Goal: Transaction & Acquisition: Purchase product/service

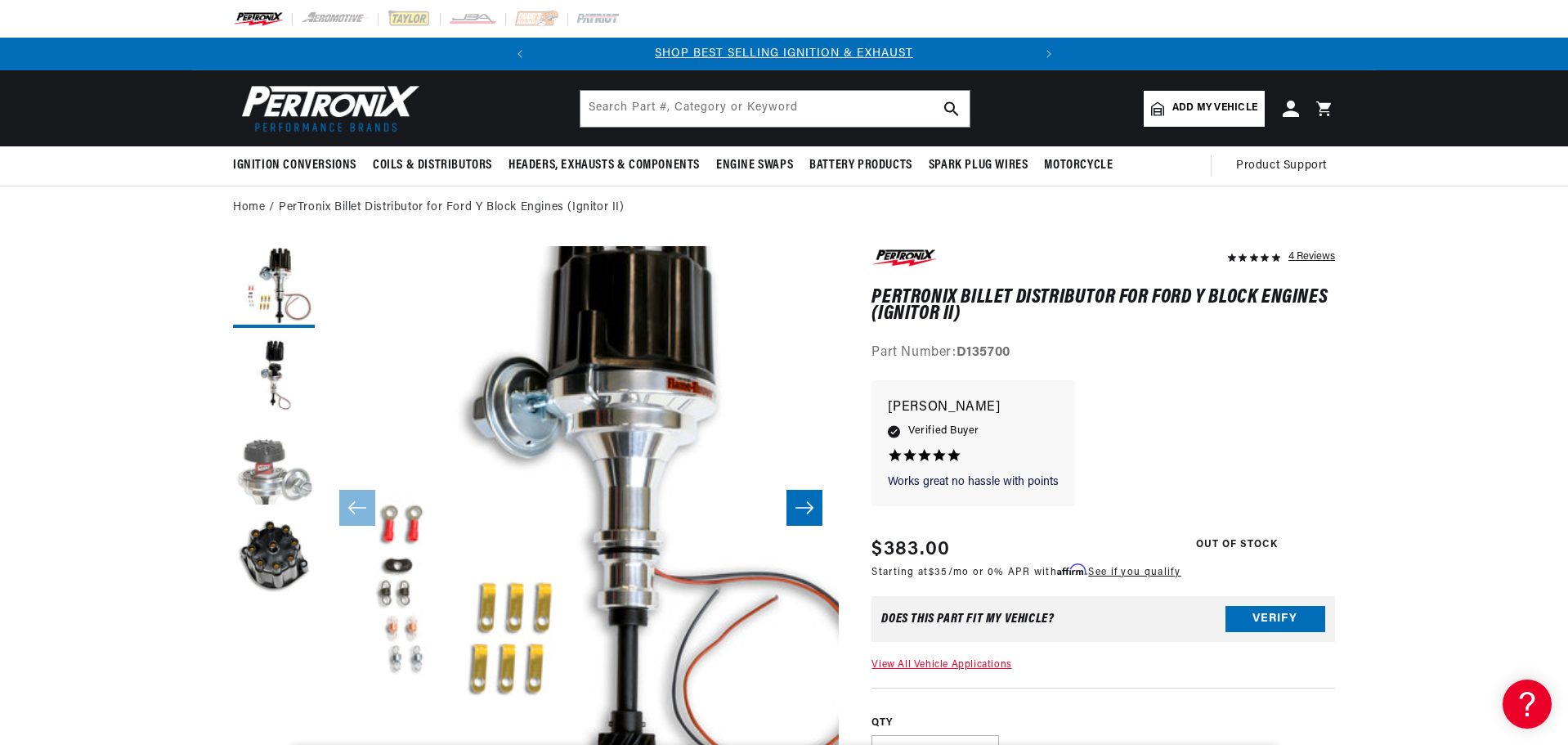
click at [262, 469] on button "Load image 3 in gallery view" at bounding box center [273, 467] width 82 height 82
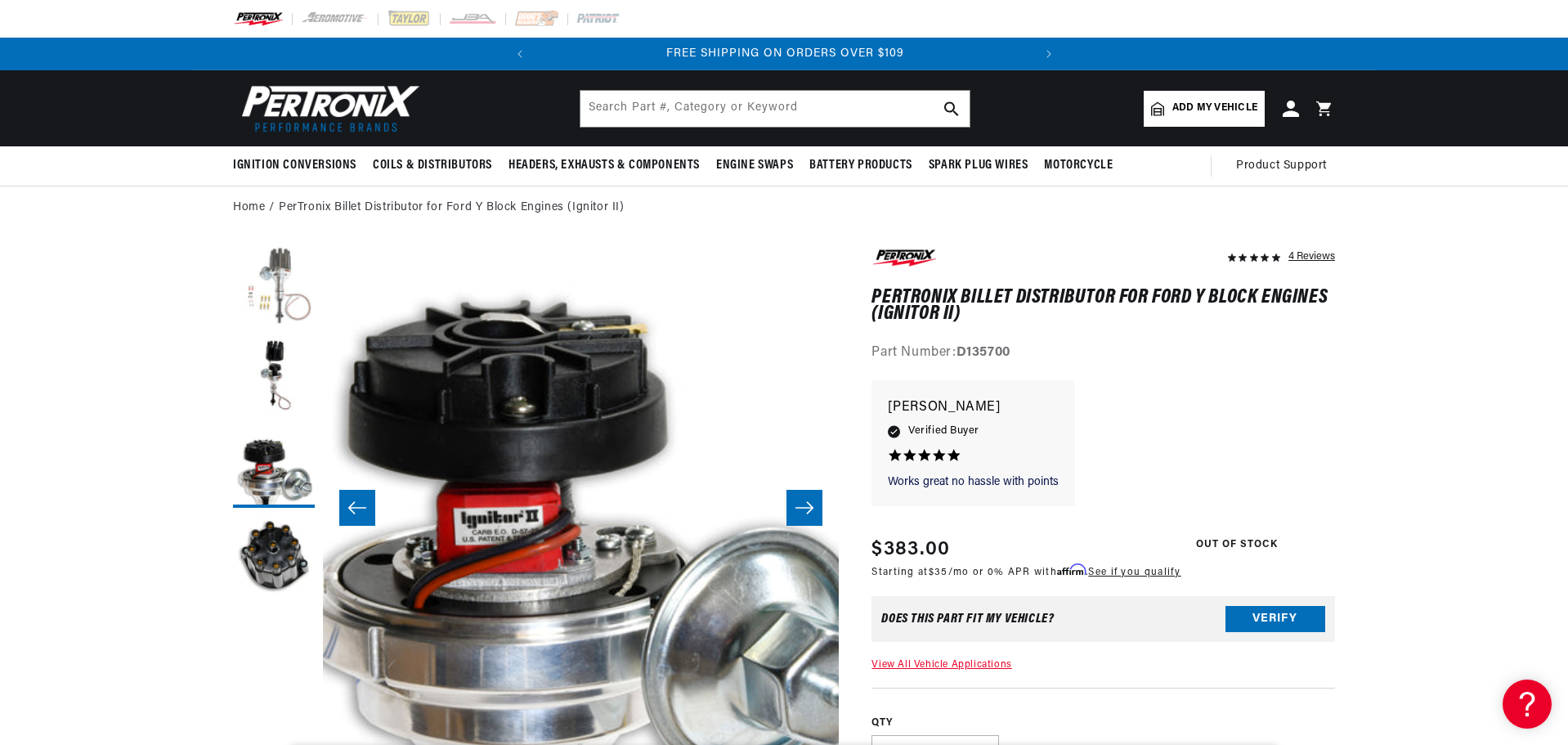
click at [277, 316] on button "Load image 1 in gallery view" at bounding box center [273, 287] width 82 height 82
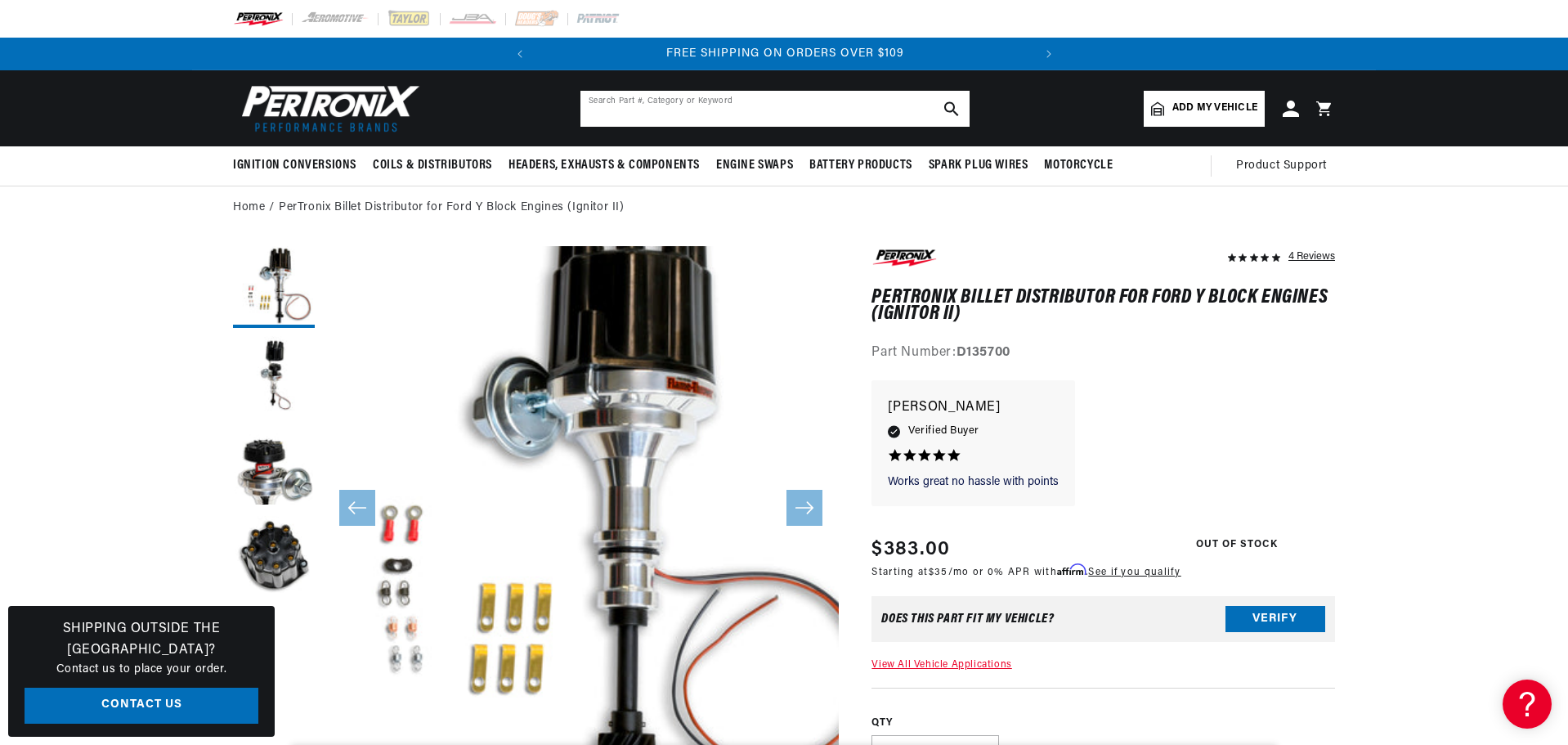
click at [602, 110] on input "text" at bounding box center [775, 108] width 389 height 36
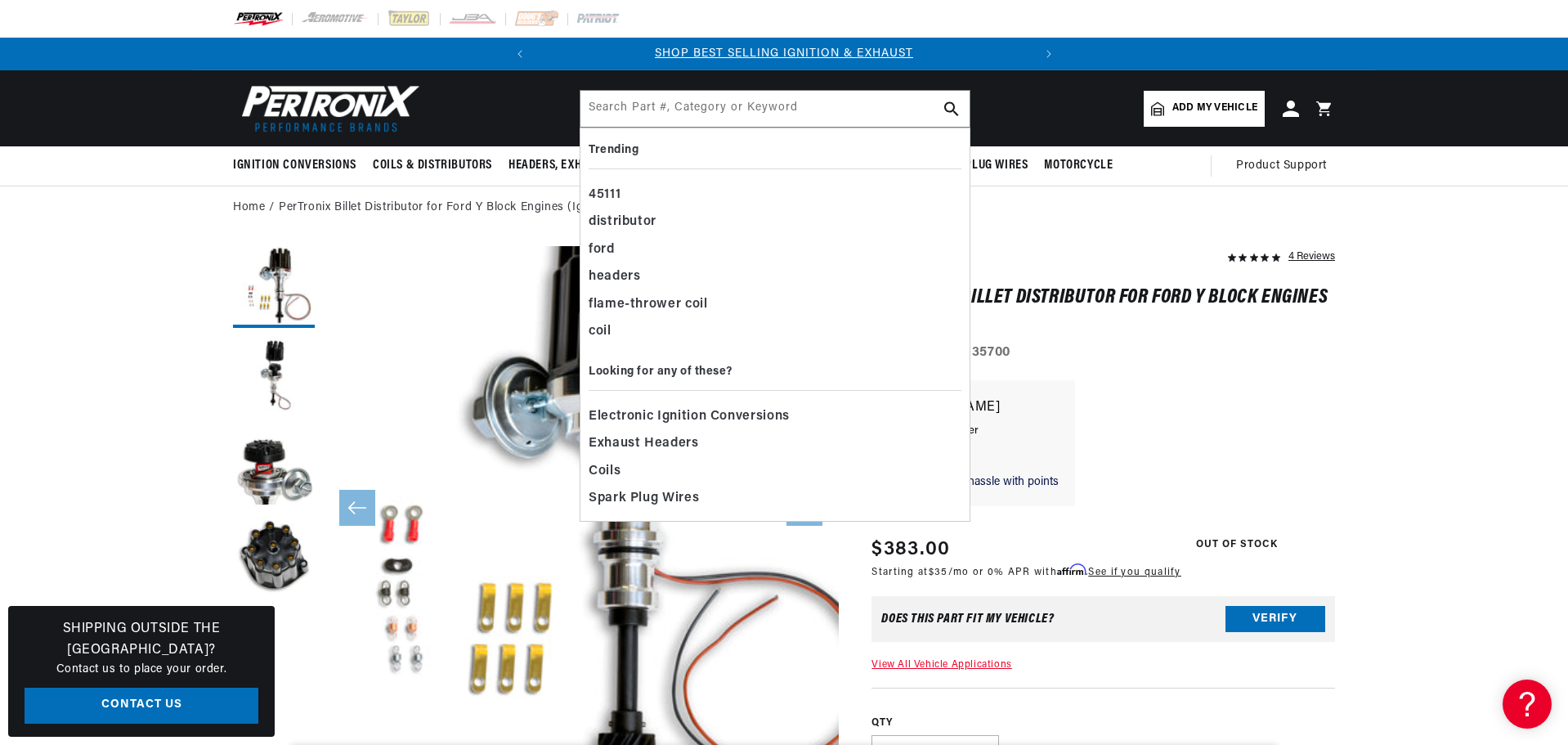
click at [1200, 101] on span "Add my vehicle" at bounding box center [1215, 108] width 85 height 16
select select "Automotive"
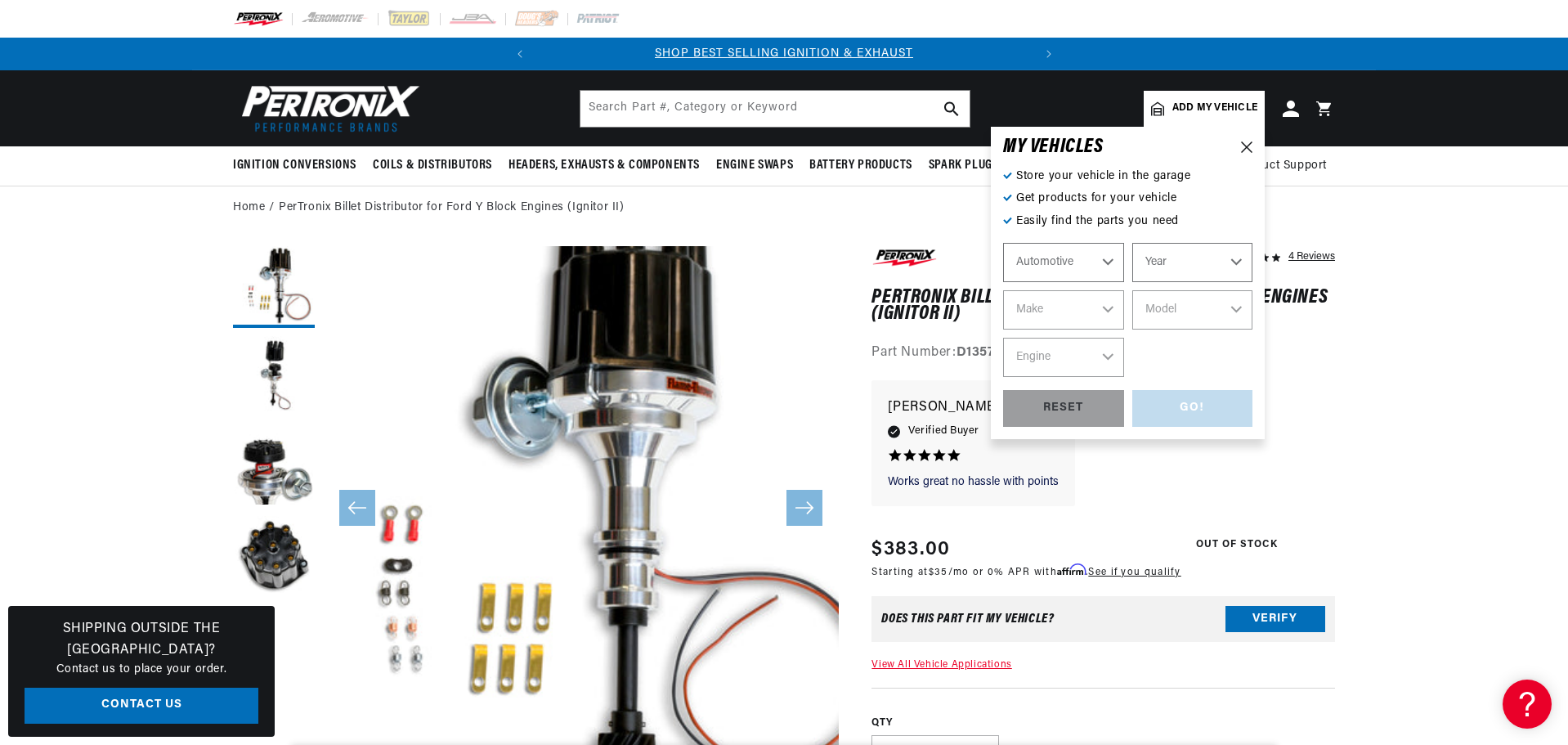
click at [1093, 266] on select "Automotive Agricultural Industrial Marine Motorcycle" at bounding box center [1063, 262] width 121 height 39
click at [1191, 266] on select "Year [DATE] 2025 2024 2023 2022 2021 2020 2019 2018 2017 2016 2015 2014 2013 20…" at bounding box center [1193, 262] width 121 height 39
select select "1954"
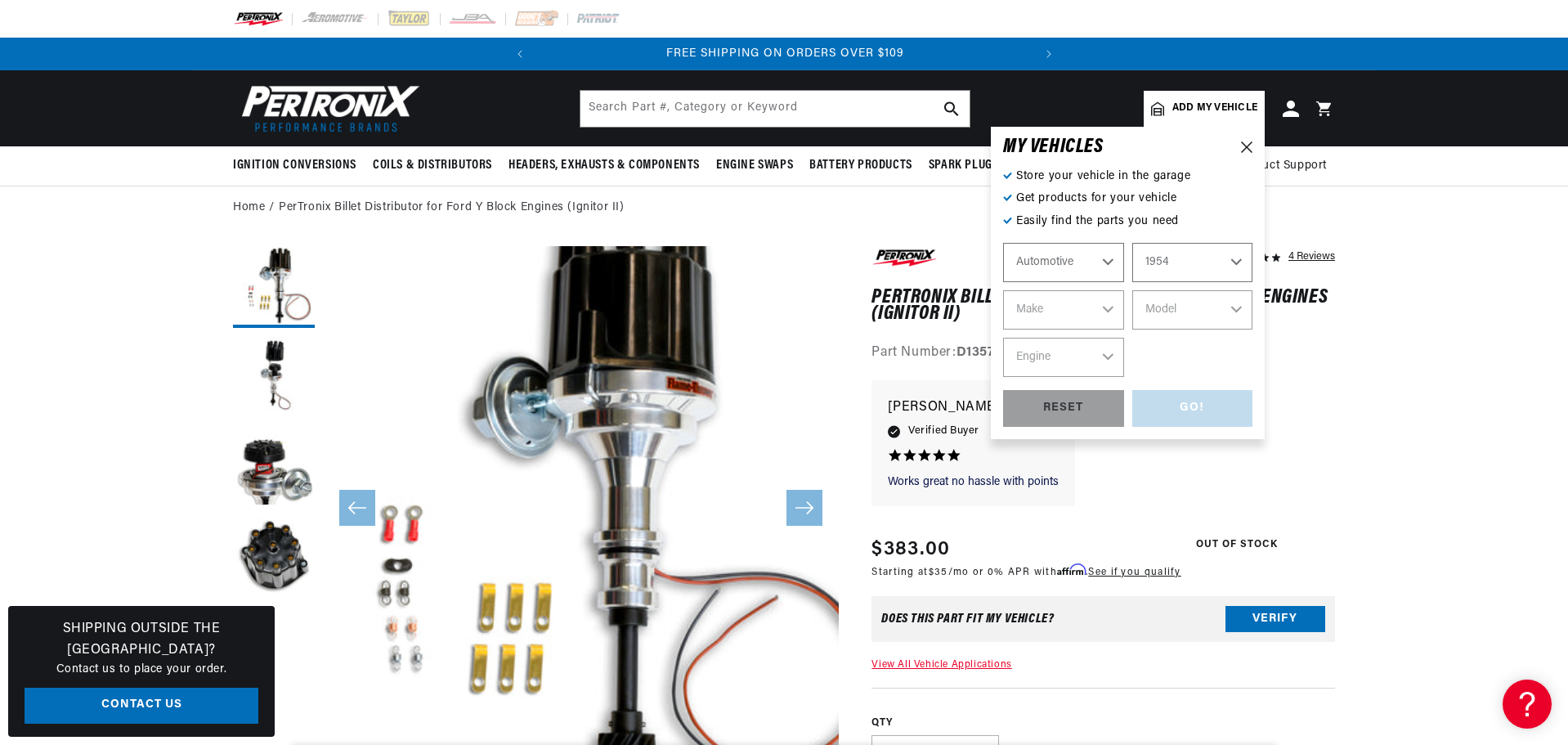
click at [1133, 243] on select "Year [DATE] 2025 2024 2023 2022 2021 2020 2019 2018 2017 2016 2015 2014 2013 20…" at bounding box center [1193, 262] width 121 height 39
select select "1954"
click at [1075, 301] on select "Make Aston [PERSON_NAME] Buick Cadillac Chevrolet Chrysler Dodge Ford GMC [GEOG…" at bounding box center [1063, 310] width 121 height 39
select select "Ford"
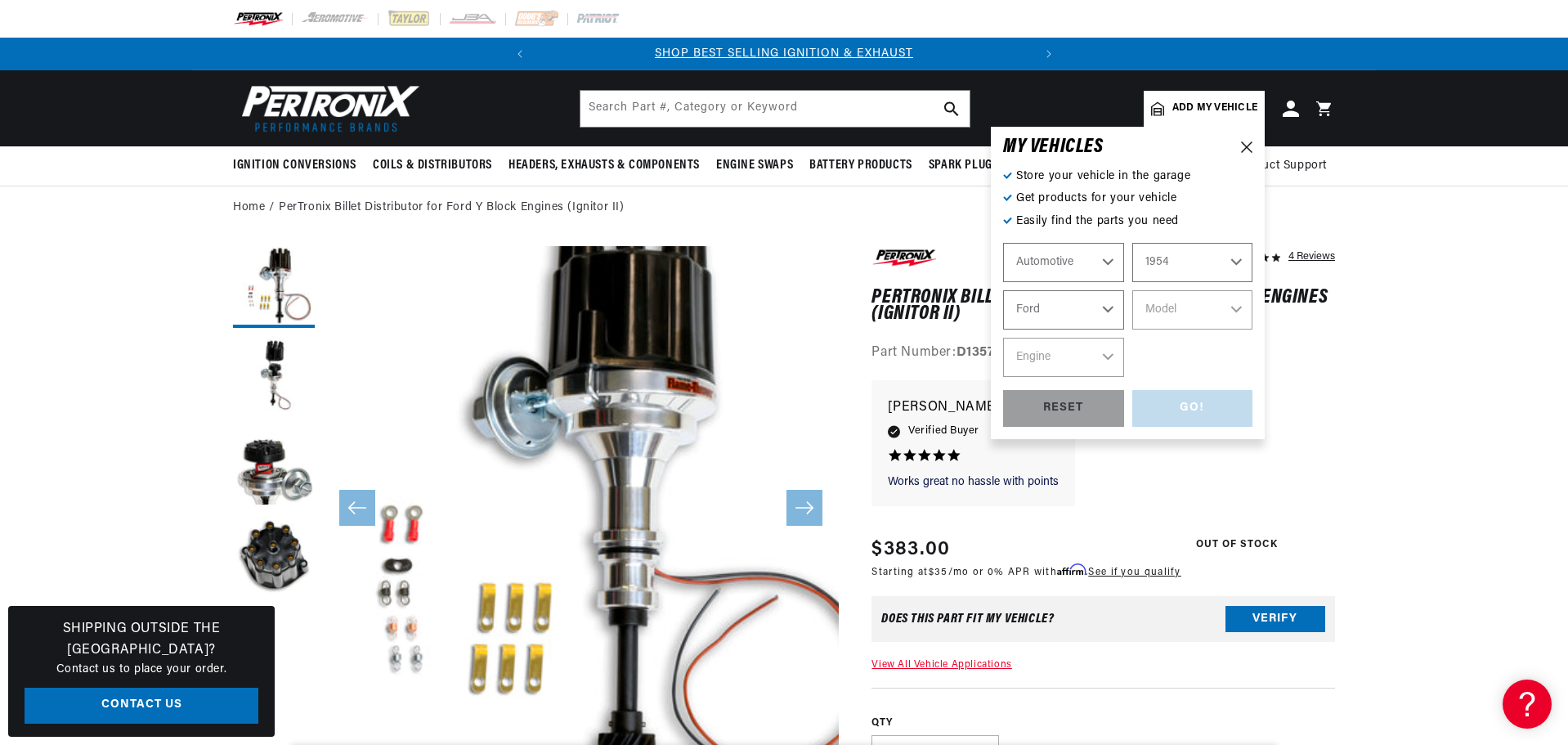
click at [1003, 290] on select "Make Aston [PERSON_NAME] Buick Cadillac Chevrolet Chrysler Dodge Ford GMC [GEOG…" at bounding box center [1063, 310] width 121 height 39
select select "Ford"
click at [1178, 311] on select "Model Club Country Sedan Country Squire Courier Sedan Delivery Crestline Custom…" at bounding box center [1193, 310] width 121 height 39
select select "Crestline"
click at [1133, 290] on select "Model Club Country Sedan Country Squire Courier Sedan Delivery Crestline Custom…" at bounding box center [1193, 310] width 121 height 39
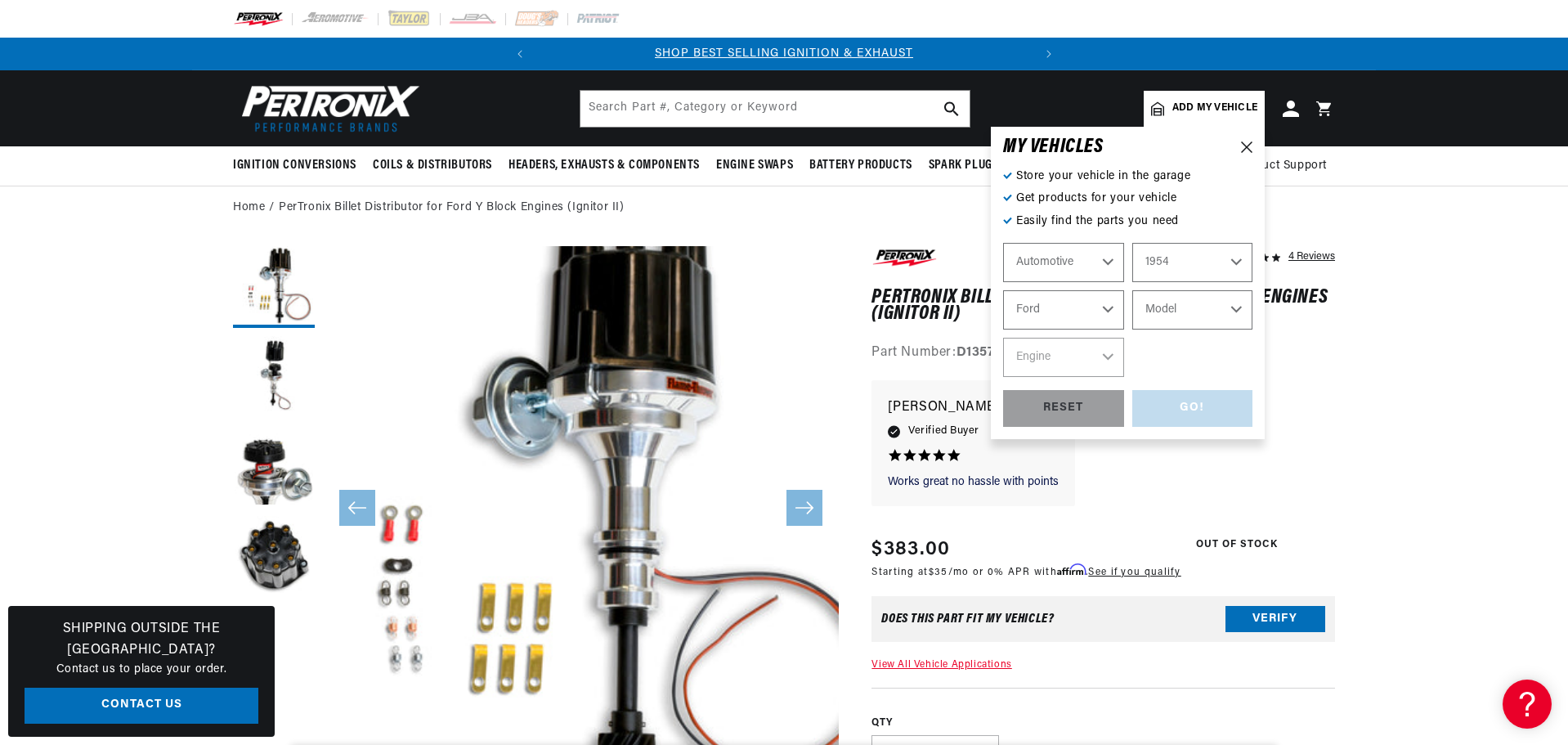
select select "Crestline"
click at [1076, 354] on select "Engine 3.7L 3.9L 4.2L" at bounding box center [1063, 358] width 121 height 39
select select "3.9L"
click at [1003, 338] on select "Engine 3.7L 3.9L 4.2L" at bounding box center [1063, 358] width 121 height 39
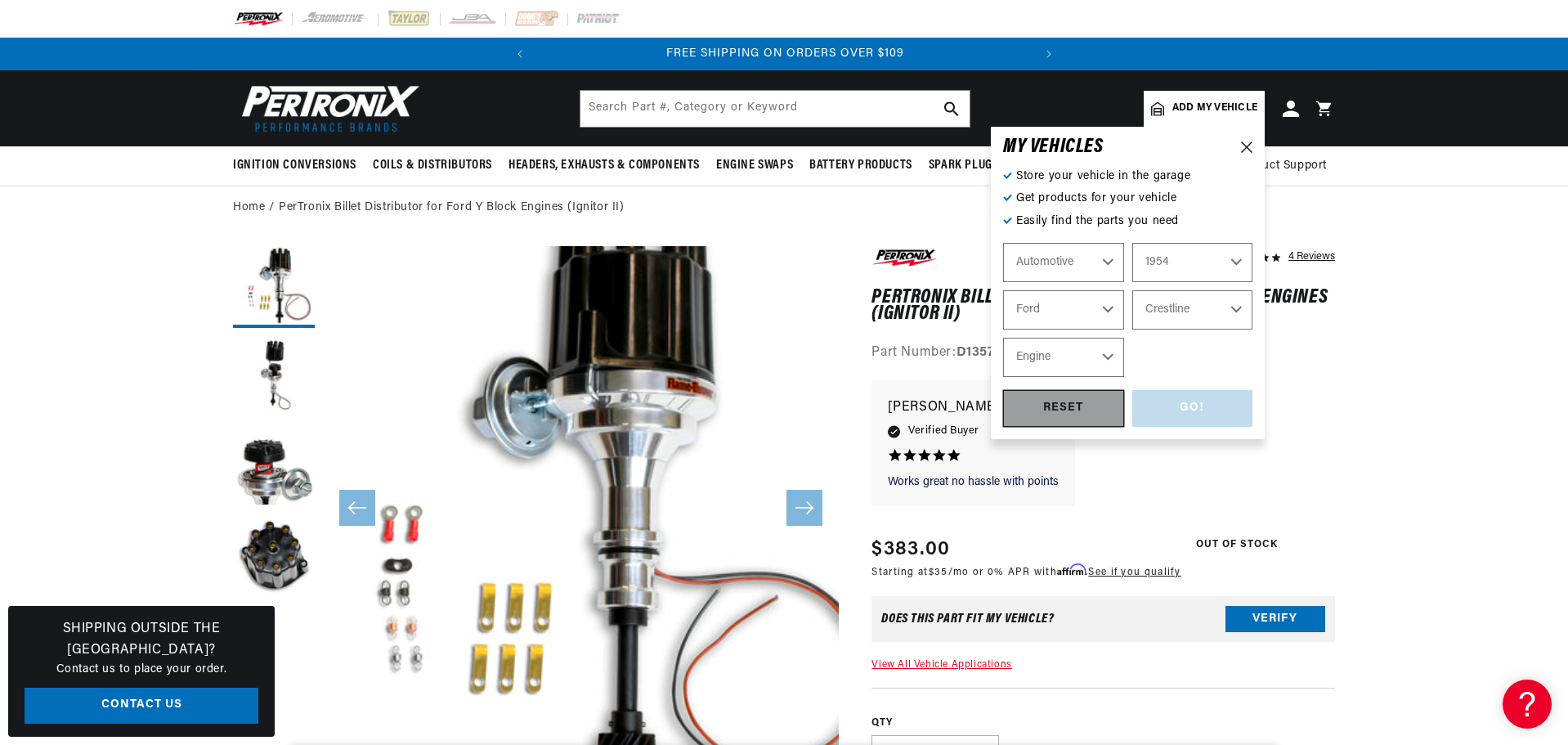
select select "3.9L"
click at [1198, 406] on div "GO!" at bounding box center [1193, 408] width 121 height 36
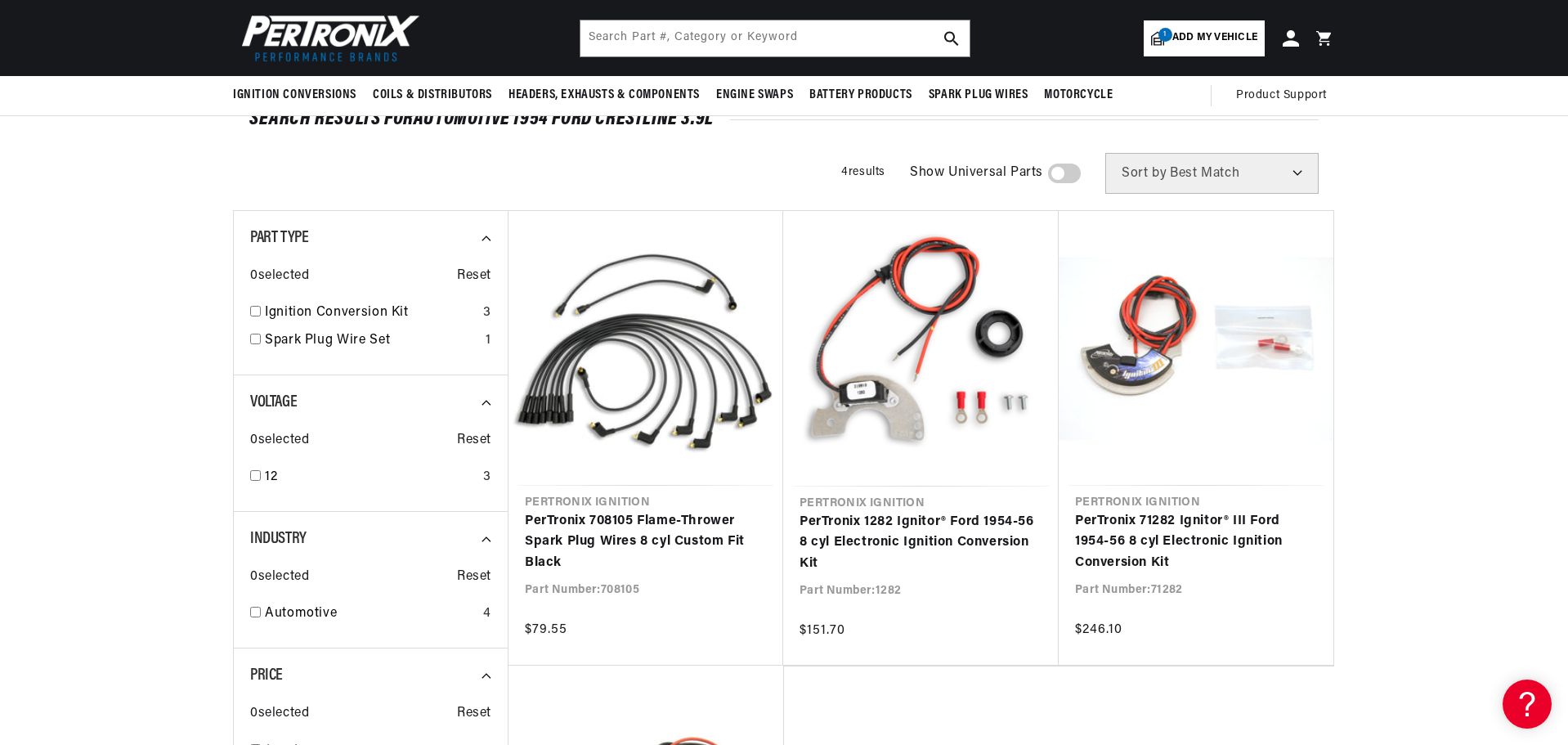
scroll to position [82, 0]
